Goal: Task Accomplishment & Management: Manage account settings

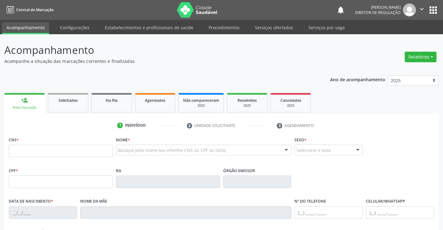
click at [52, 149] on input "text" at bounding box center [61, 150] width 104 height 12
type input "702 1057 6296 4698"
type input "0597808600"
type input "[DATE]"
type input "[PHONE_NUMBER]"
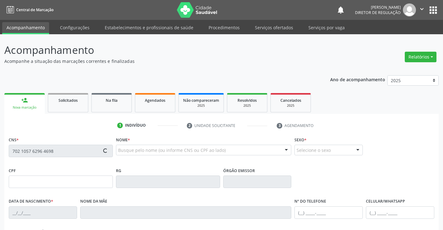
type input "105"
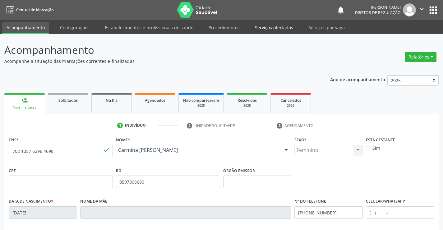
click at [277, 27] on link "Serviços ofertados" at bounding box center [273, 27] width 47 height 11
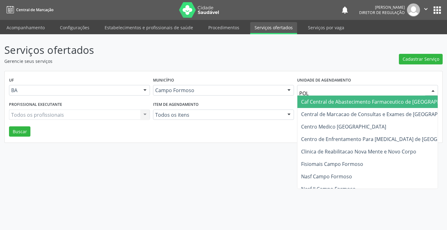
type input "POLI"
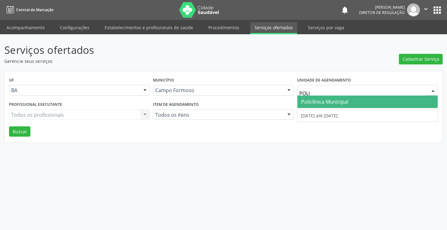
click at [340, 98] on span "Policlínica Municipal" at bounding box center [368, 101] width 140 height 12
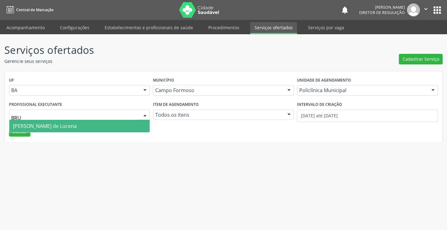
type input "BRUN"
click at [125, 125] on span "[PERSON_NAME] de Lucena" at bounding box center [79, 126] width 140 height 12
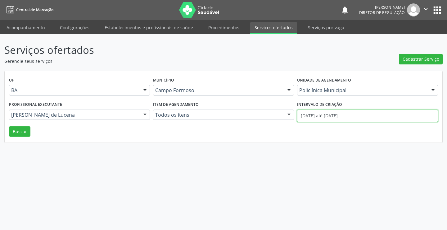
click at [341, 120] on input "[DATE] até [DATE]" at bounding box center [367, 115] width 141 height 12
click at [17, 138] on div "UF BA BA Nenhum resultado encontrado para: " " Não há nenhuma opção para ser ex…" at bounding box center [224, 106] width 438 height 71
click at [18, 135] on button "Buscar" at bounding box center [19, 131] width 21 height 11
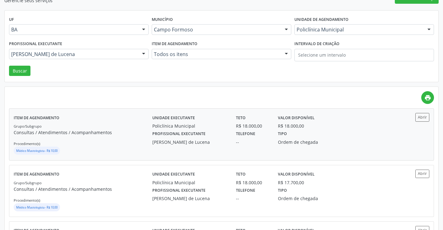
scroll to position [62, 0]
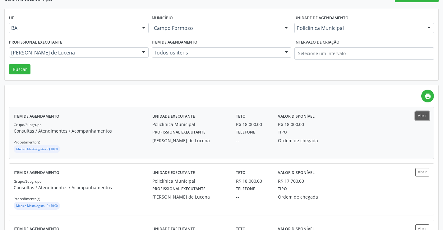
click at [420, 119] on button "Abrir" at bounding box center [422, 115] width 14 height 8
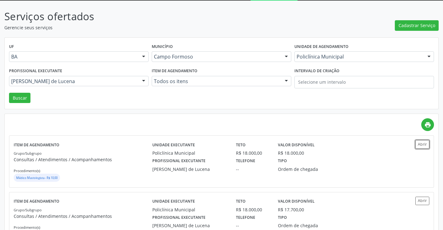
scroll to position [0, 0]
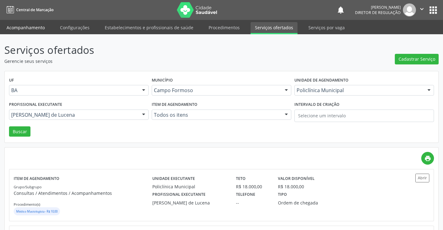
click at [23, 25] on link "Acompanhamento" at bounding box center [25, 27] width 47 height 11
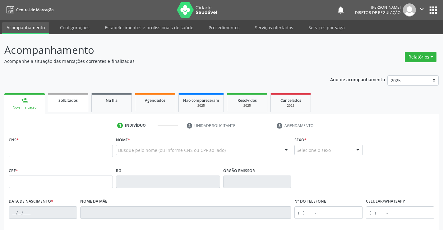
click at [83, 104] on link "Solicitados" at bounding box center [68, 102] width 40 height 19
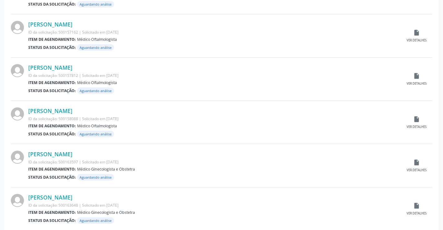
scroll to position [613, 0]
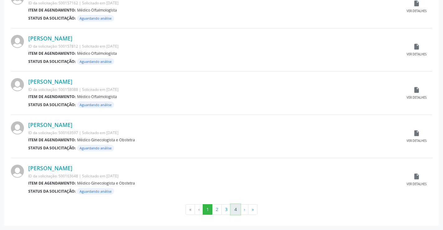
click at [231, 210] on button "4" at bounding box center [235, 209] width 10 height 11
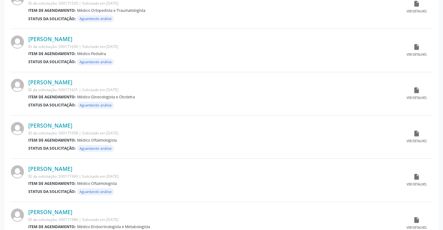
scroll to position [440, 0]
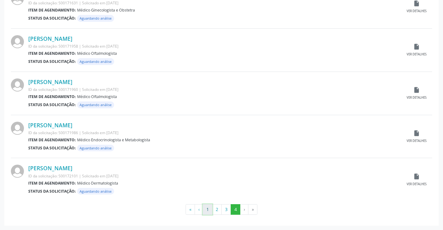
click at [209, 209] on button "1" at bounding box center [208, 209] width 10 height 11
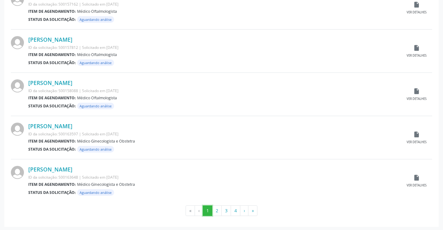
scroll to position [613, 0]
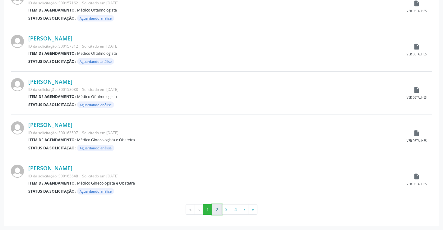
click at [216, 209] on button "2" at bounding box center [217, 209] width 10 height 11
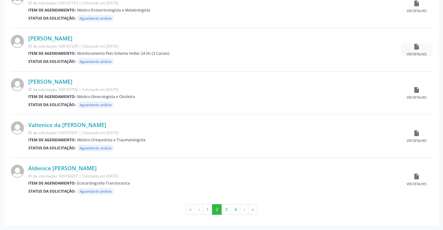
click at [415, 51] on div "insert_drive_file Ver detalhes" at bounding box center [416, 49] width 31 height 13
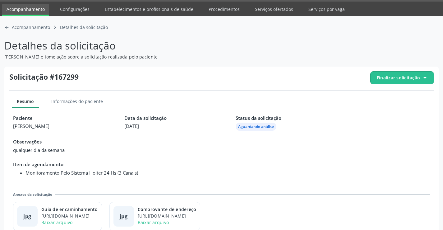
scroll to position [28, 0]
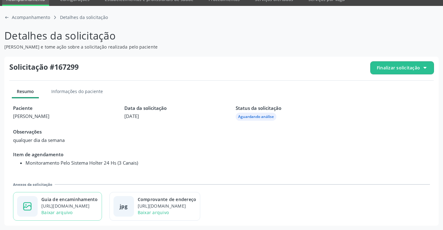
click at [88, 197] on div "Guia de encaminhamento" at bounding box center [69, 199] width 57 height 7
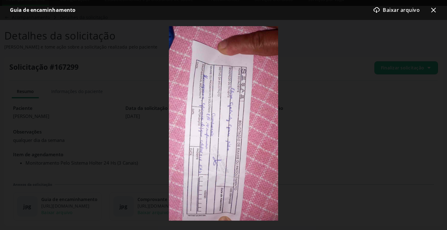
click at [433, 10] on icon at bounding box center [433, 10] width 5 height 5
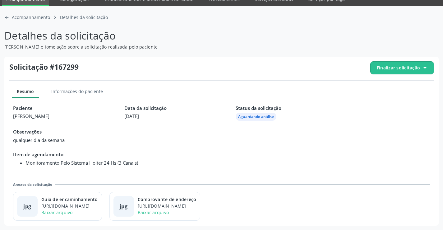
click at [408, 64] on span "Finalizar solicitação" at bounding box center [401, 68] width 63 height 12
click at [394, 93] on div "block-outline icon Cancelar solicitação check-outline icon Deferir solicitação" at bounding box center [401, 93] width 63 height 35
click at [387, 89] on span "Cancelar solicitação" at bounding box center [407, 85] width 43 height 9
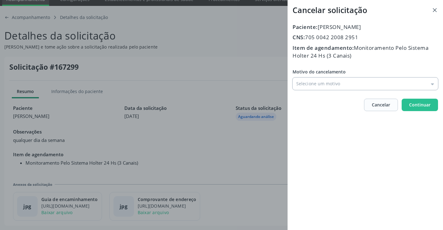
click at [331, 84] on input "Motivo do cancelamento" at bounding box center [364, 83] width 145 height 12
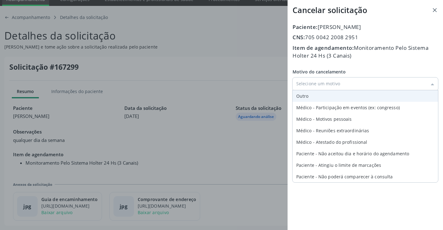
type input "Outro"
click at [324, 90] on div "Motivo do cancelamento Outro Outro Médico - Participação em eventos (ex: congre…" at bounding box center [364, 78] width 145 height 21
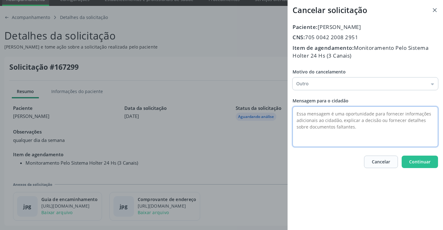
click at [313, 112] on textarea at bounding box center [364, 126] width 145 height 40
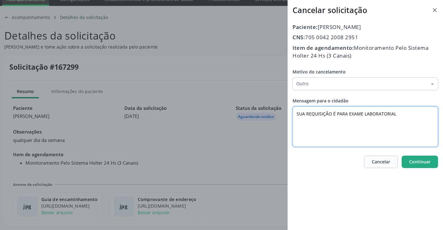
type textarea "SUA REQUISIÇÃO É PARA EXAME LABORATORIAL"
click at [429, 164] on span "Continuar" at bounding box center [419, 161] width 21 height 6
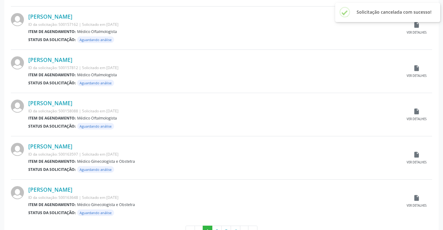
scroll to position [613, 0]
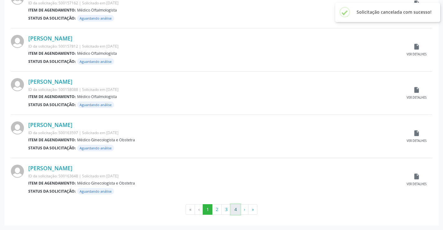
click at [233, 209] on button "4" at bounding box center [235, 209] width 10 height 11
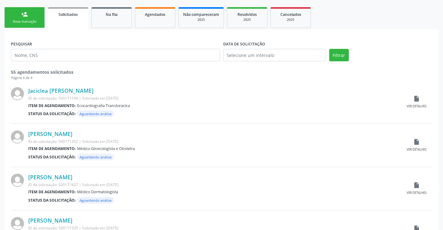
scroll to position [155, 0]
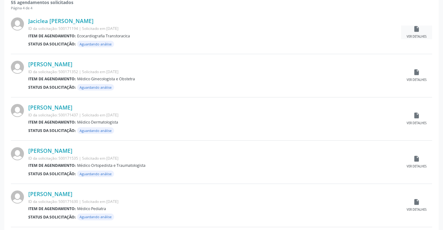
click at [425, 28] on div "insert_drive_file Ver detalhes" at bounding box center [416, 31] width 31 height 13
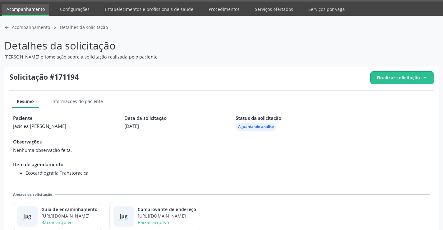
scroll to position [28, 0]
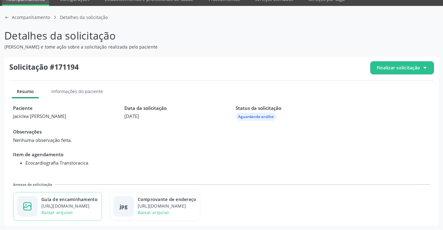
click at [87, 201] on div "Guia de encaminhamento" at bounding box center [69, 199] width 57 height 7
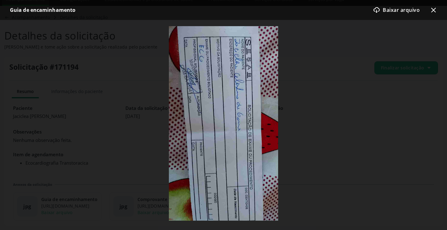
click at [434, 10] on icon at bounding box center [433, 10] width 5 height 5
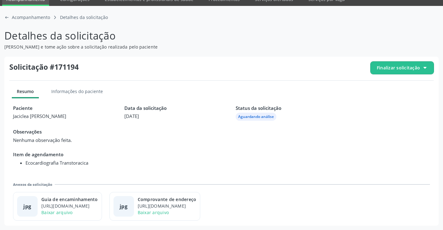
click at [399, 68] on span "Finalizar solicitação" at bounding box center [397, 67] width 43 height 7
click at [391, 85] on span "Cancelar solicitação" at bounding box center [407, 85] width 43 height 9
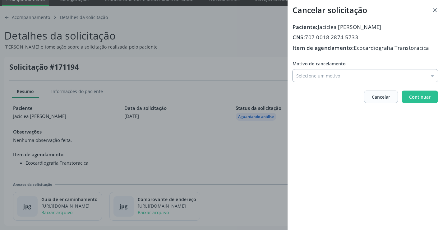
click at [329, 78] on input "Motivo do cancelamento" at bounding box center [364, 75] width 145 height 12
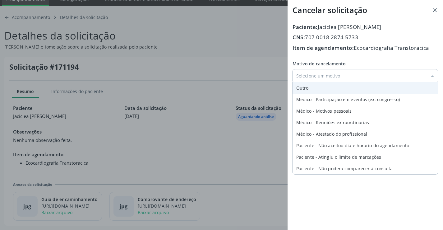
type input "Outro"
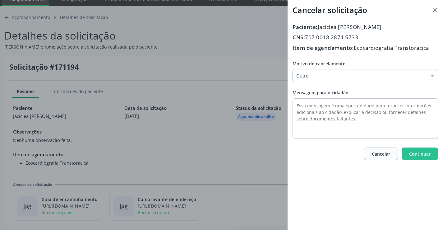
click at [315, 89] on div "Motivo do cancelamento Outro Outro Médico - Participação em eventos (ex: congre…" at bounding box center [364, 99] width 145 height 78
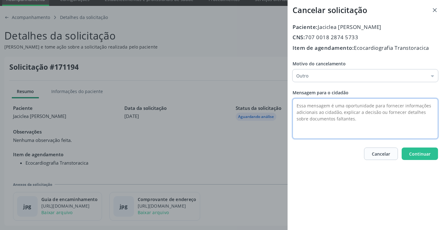
click at [308, 109] on textarea at bounding box center [364, 118] width 145 height 40
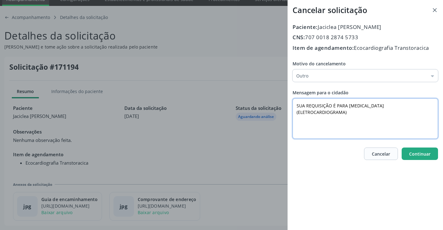
type textarea "SUA REQUISIÇÃO É PARA [MEDICAL_DATA] (ELETROCARDIOGRAMA)"
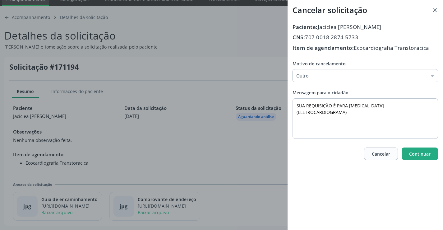
click at [408, 153] on button "Continuar" at bounding box center [419, 153] width 36 height 12
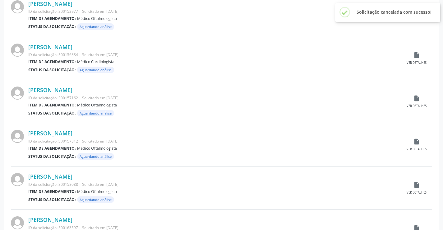
scroll to position [613, 0]
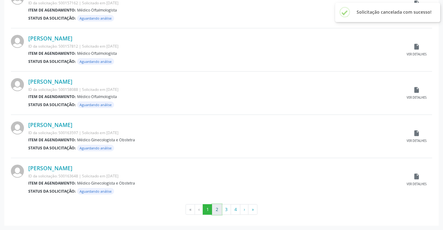
click at [216, 208] on button "2" at bounding box center [217, 209] width 10 height 11
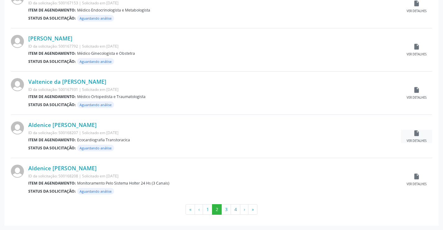
click at [413, 134] on icon "insert_drive_file" at bounding box center [416, 133] width 7 height 7
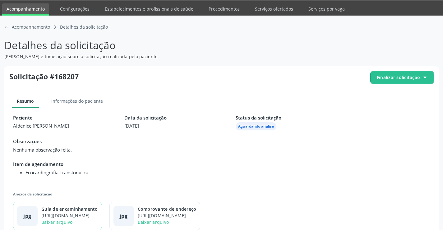
scroll to position [28, 0]
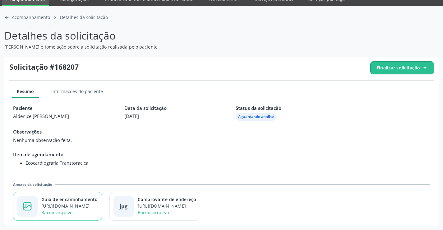
click at [85, 206] on div "[URL][DOMAIN_NAME]" at bounding box center [69, 205] width 57 height 7
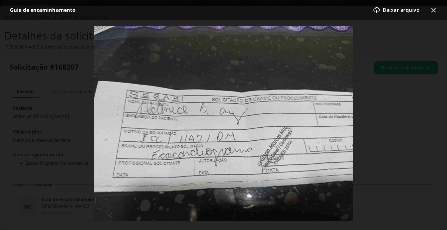
click at [439, 8] on div "Guia de encaminhamento download-cloud-outline icon Baixar arquivo x-outline icon" at bounding box center [223, 10] width 447 height 20
click at [435, 10] on icon "x-outline icon" at bounding box center [433, 9] width 7 height 7
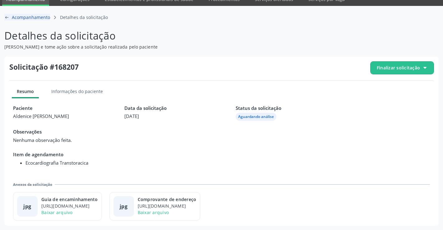
click at [9, 19] on div "arrow-left-outline icon Acompanhamento" at bounding box center [27, 17] width 46 height 7
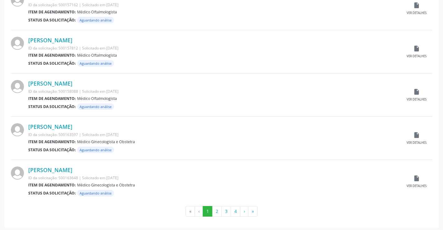
scroll to position [613, 0]
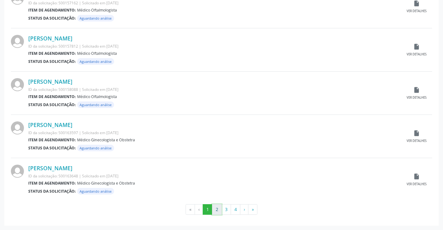
click at [219, 211] on button "2" at bounding box center [217, 209] width 10 height 11
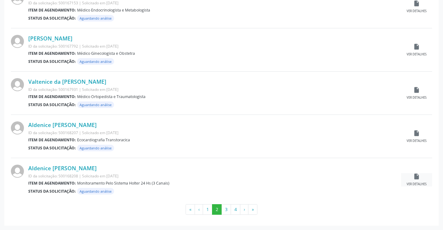
click at [414, 180] on div "insert_drive_file Ver detalhes" at bounding box center [416, 179] width 31 height 13
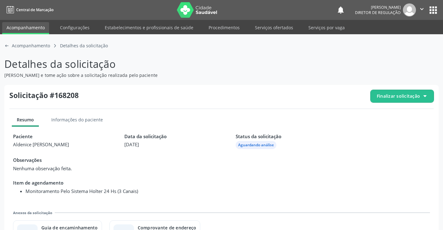
scroll to position [28, 0]
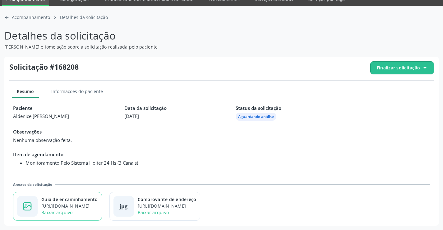
click at [90, 203] on div "[URL][DOMAIN_NAME]" at bounding box center [69, 205] width 57 height 7
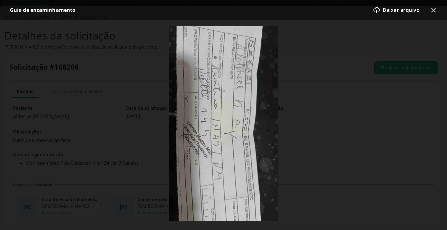
click at [436, 12] on icon "x-outline icon" at bounding box center [433, 9] width 7 height 7
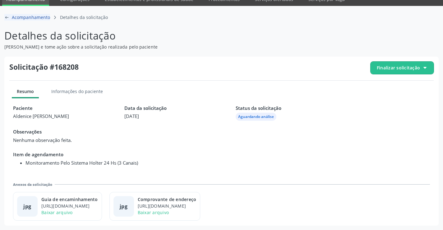
click at [9, 18] on icon "arrow-left-outline icon" at bounding box center [6, 17] width 5 height 5
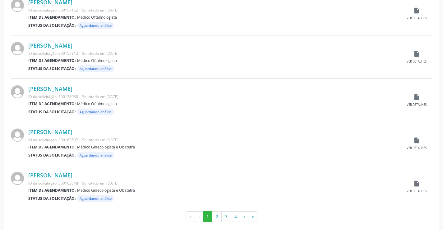
scroll to position [613, 0]
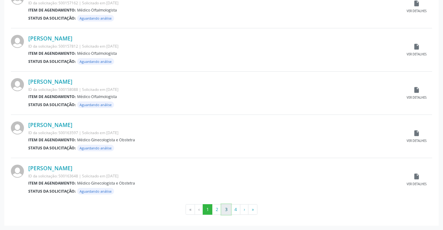
click at [228, 208] on button "3" at bounding box center [226, 209] width 10 height 11
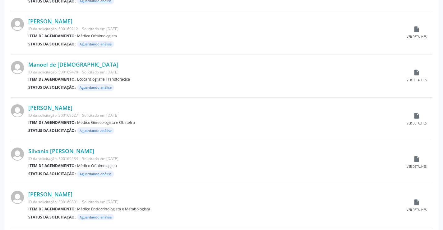
scroll to position [373, 0]
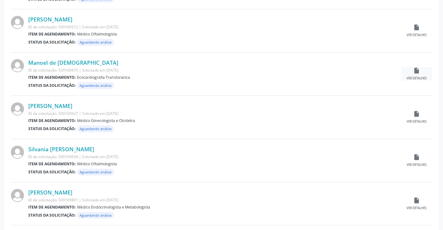
click at [419, 71] on icon "insert_drive_file" at bounding box center [416, 70] width 7 height 7
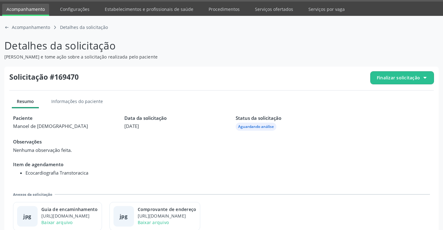
scroll to position [28, 0]
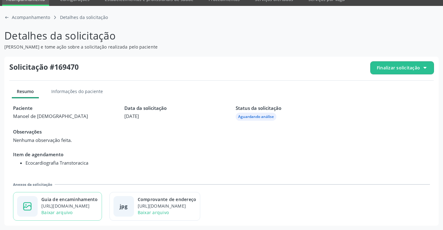
click at [62, 200] on div "Guia de encaminhamento" at bounding box center [69, 199] width 57 height 7
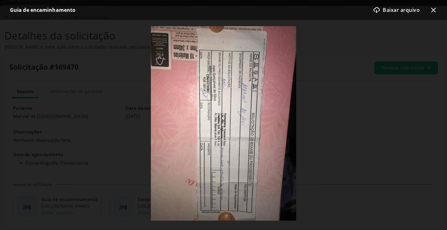
click at [434, 12] on icon "x-outline icon" at bounding box center [433, 9] width 7 height 7
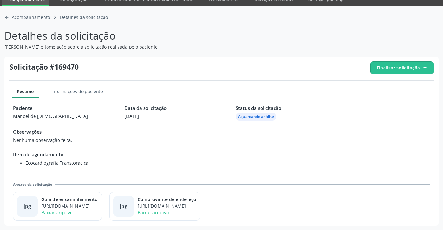
click at [404, 64] on span "Finalizar solicitação" at bounding box center [397, 67] width 43 height 7
click at [384, 87] on div "block-outline icon Cancelar solicitação" at bounding box center [402, 86] width 58 height 14
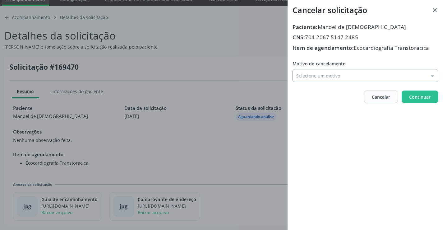
click at [323, 80] on input "Motivo do cancelamento" at bounding box center [364, 75] width 145 height 12
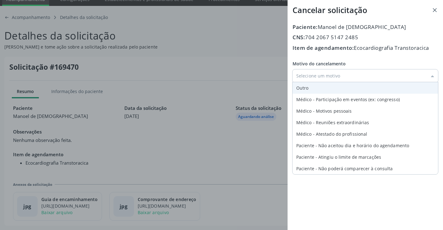
type input "Outro"
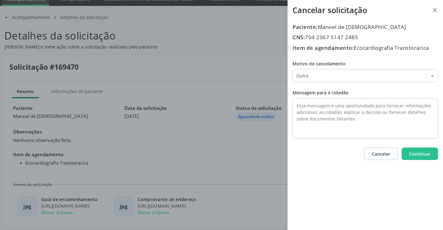
click at [310, 90] on div "Motivo do cancelamento Outro Outro Médico - Participação em eventos (ex: congre…" at bounding box center [364, 99] width 145 height 78
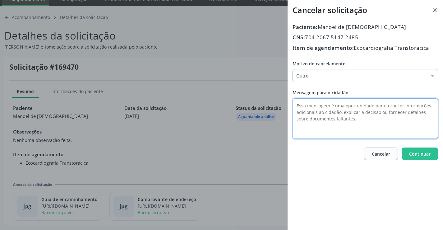
click at [307, 103] on textarea at bounding box center [364, 118] width 145 height 40
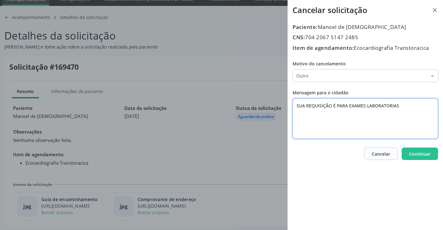
click at [393, 107] on textarea "SUA REQUISIÇÃO É PARA EXAMES LABORATORIAS" at bounding box center [364, 118] width 145 height 40
click at [394, 105] on textarea "SUA REQUISIÇÃO É PARA EXAMES LABORATORIAS" at bounding box center [364, 118] width 145 height 40
type textarea "SUA REQUISIÇÃO É PARA EXAMES LABORATORIAIS"
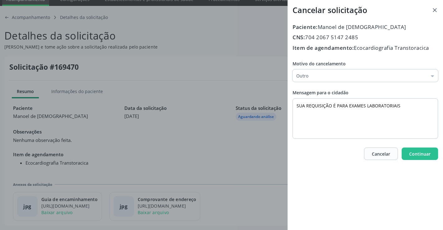
click at [420, 145] on div "Paciente: Manoel de Jesus CNS: 704 2067 5147 2485 Item de agendamento: Ecocardi…" at bounding box center [364, 91] width 145 height 137
click at [419, 150] on span "Continuar" at bounding box center [419, 153] width 21 height 7
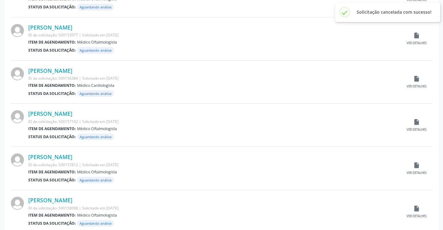
scroll to position [613, 0]
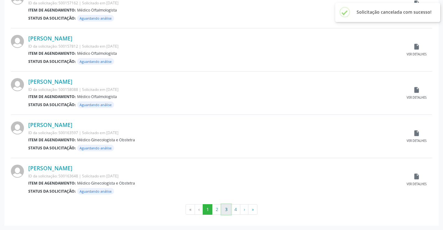
click at [228, 208] on button "3" at bounding box center [226, 209] width 10 height 11
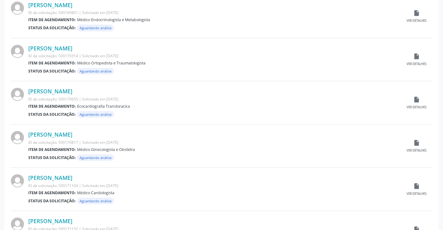
scroll to position [528, 0]
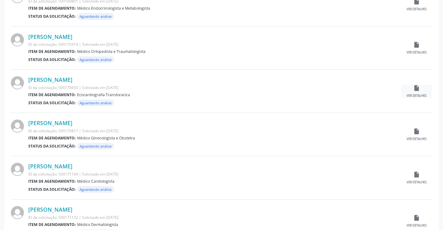
click at [420, 87] on div "insert_drive_file Ver detalhes" at bounding box center [416, 90] width 31 height 13
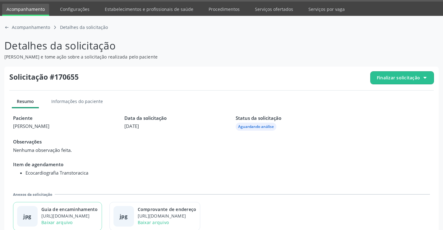
scroll to position [28, 0]
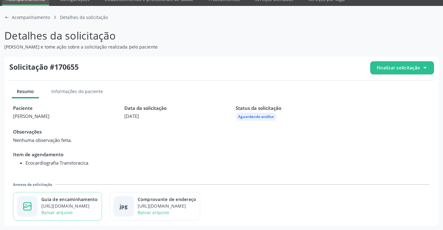
click at [92, 202] on div "Guia de encaminhamento" at bounding box center [69, 199] width 57 height 7
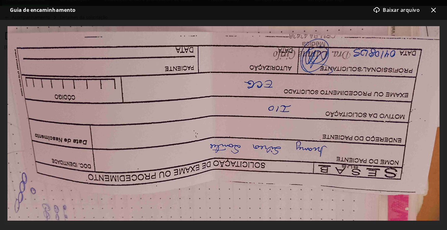
click at [434, 8] on icon "x-outline icon" at bounding box center [433, 9] width 7 height 7
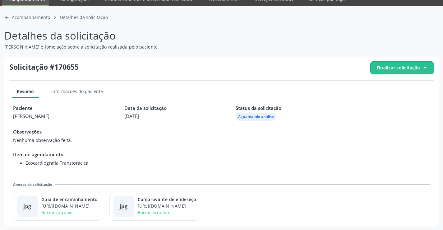
click at [394, 70] on span "Finalizar solicitação" at bounding box center [397, 67] width 43 height 7
click at [383, 89] on div "block-outline icon Cancelar solicitação" at bounding box center [402, 86] width 58 height 14
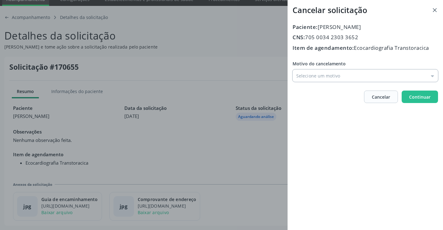
click at [323, 81] on input "Motivo do cancelamento" at bounding box center [364, 75] width 145 height 12
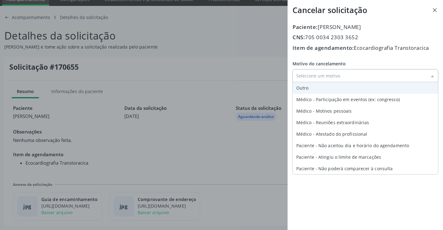
type input "Outro"
click at [304, 82] on div "Motivo do cancelamento Outro Outro Médico - Participação em eventos (ex: congre…" at bounding box center [364, 70] width 145 height 21
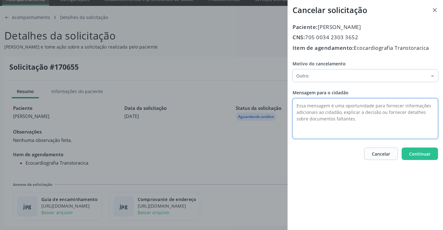
click at [303, 102] on textarea at bounding box center [364, 118] width 145 height 40
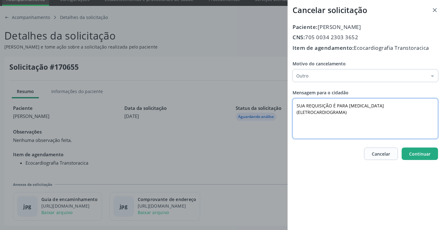
type textarea "SUA REQUISIÇÃO É PARA [MEDICAL_DATA] (ELETROCARDIOGRAMA)"
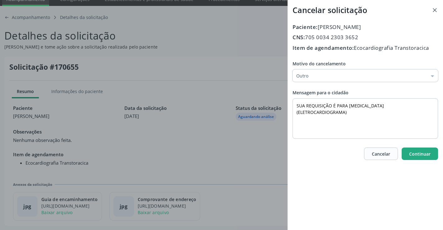
click at [419, 152] on span "Continuar" at bounding box center [419, 154] width 21 height 6
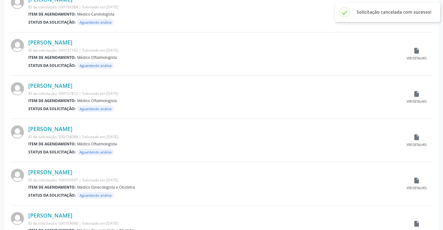
scroll to position [613, 0]
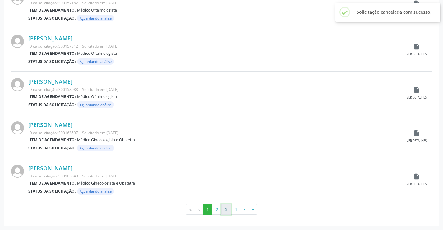
click at [222, 208] on button "3" at bounding box center [226, 209] width 10 height 11
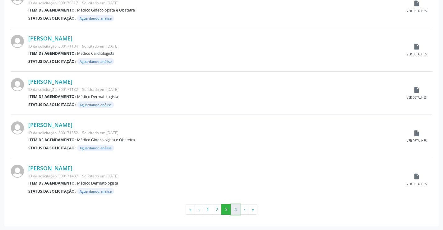
click at [236, 209] on button "4" at bounding box center [235, 209] width 10 height 11
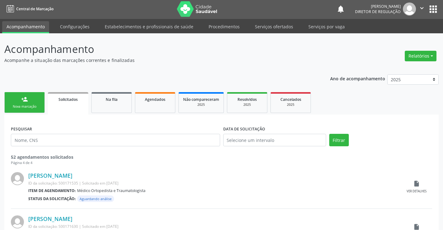
scroll to position [0, 0]
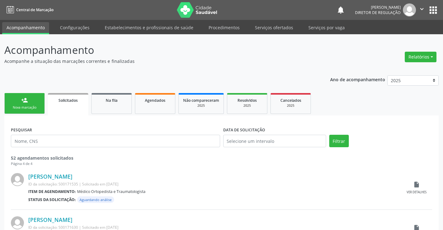
click at [21, 104] on link "person_add Nova marcação" at bounding box center [24, 103] width 40 height 21
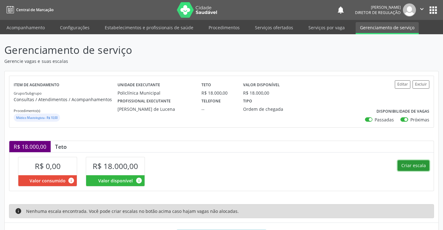
click at [418, 162] on button "Criar escala" at bounding box center [413, 165] width 32 height 11
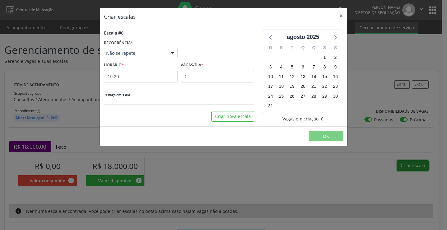
select select "7"
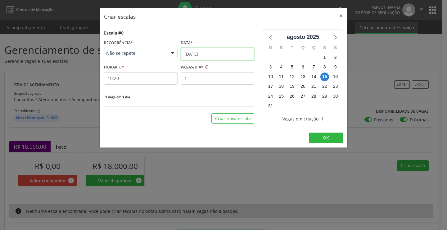
click at [237, 54] on input "[DATE]" at bounding box center [218, 54] width 74 height 12
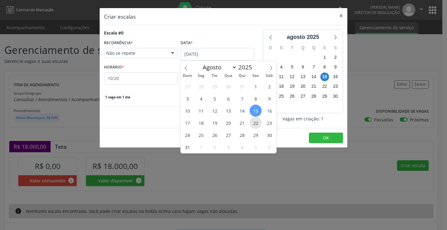
click at [252, 123] on span "22" at bounding box center [256, 122] width 12 height 12
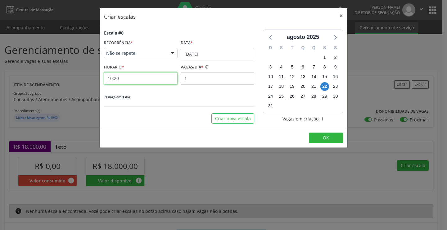
click at [147, 82] on input "10:20" at bounding box center [141, 78] width 74 height 12
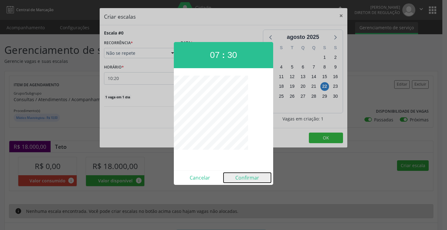
click at [241, 177] on button "Confirmar" at bounding box center [248, 177] width 48 height 10
type input "07:30"
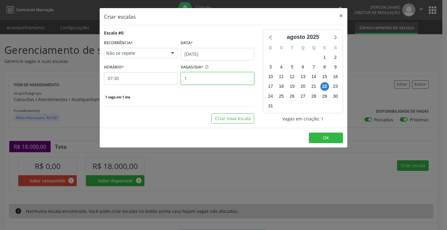
click at [205, 76] on input "1" at bounding box center [218, 78] width 74 height 12
type input "15"
click at [330, 137] on button "OK" at bounding box center [326, 137] width 34 height 11
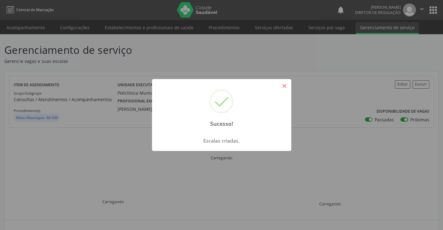
drag, startPoint x: 284, startPoint y: 84, endPoint x: 395, endPoint y: 135, distance: 121.9
click at [284, 84] on button "×" at bounding box center [284, 85] width 11 height 11
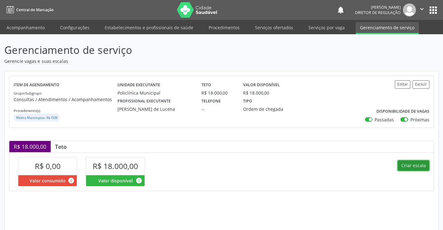
click at [411, 166] on button "Criar escala" at bounding box center [413, 165] width 32 height 11
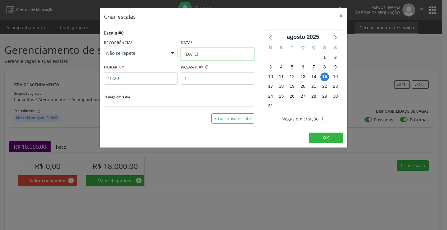
click at [195, 54] on input "15/08/2025" at bounding box center [218, 54] width 74 height 12
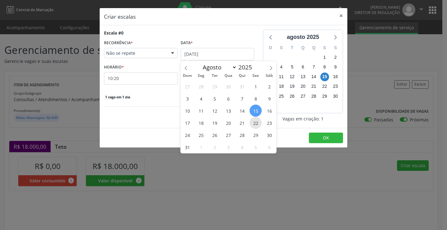
click at [254, 123] on span "22" at bounding box center [256, 122] width 12 height 12
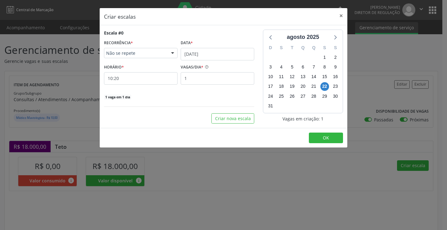
click at [147, 70] on div "HORÁRIO * 10:20" at bounding box center [141, 73] width 74 height 22
click at [146, 74] on input "10:20" at bounding box center [141, 78] width 74 height 12
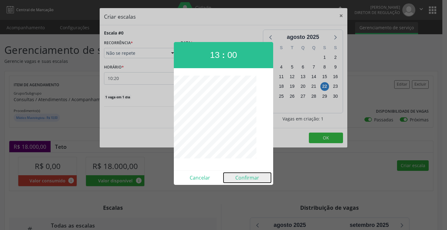
drag, startPoint x: 251, startPoint y: 181, endPoint x: 239, endPoint y: 129, distance: 53.0
click at [251, 180] on button "Confirmar" at bounding box center [248, 177] width 48 height 10
type input "13:00"
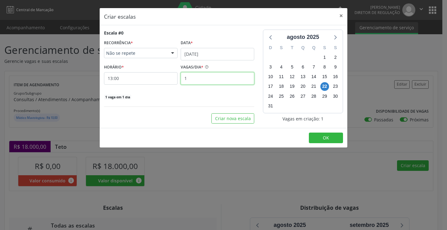
click at [208, 74] on input "1" at bounding box center [218, 78] width 74 height 12
type input "15"
click at [335, 133] on button "OK" at bounding box center [326, 137] width 34 height 11
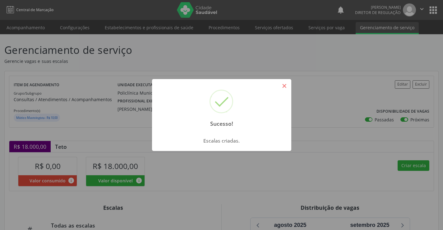
click at [283, 91] on button "×" at bounding box center [284, 85] width 11 height 11
